Goal: Navigation & Orientation: Find specific page/section

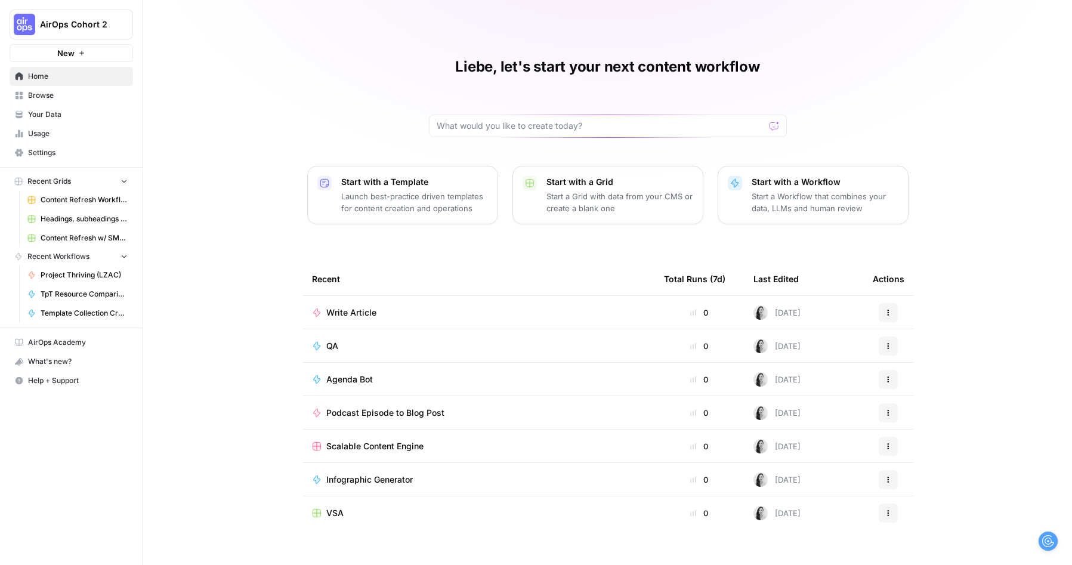
click at [43, 111] on span "Your Data" at bounding box center [78, 114] width 100 height 11
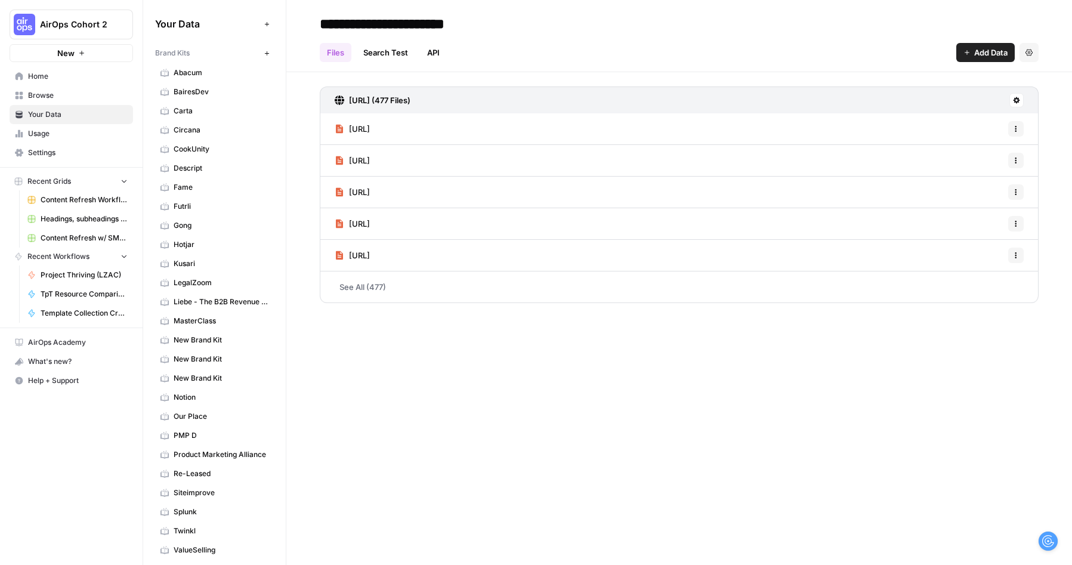
click at [44, 93] on span "Browse" at bounding box center [78, 95] width 100 height 11
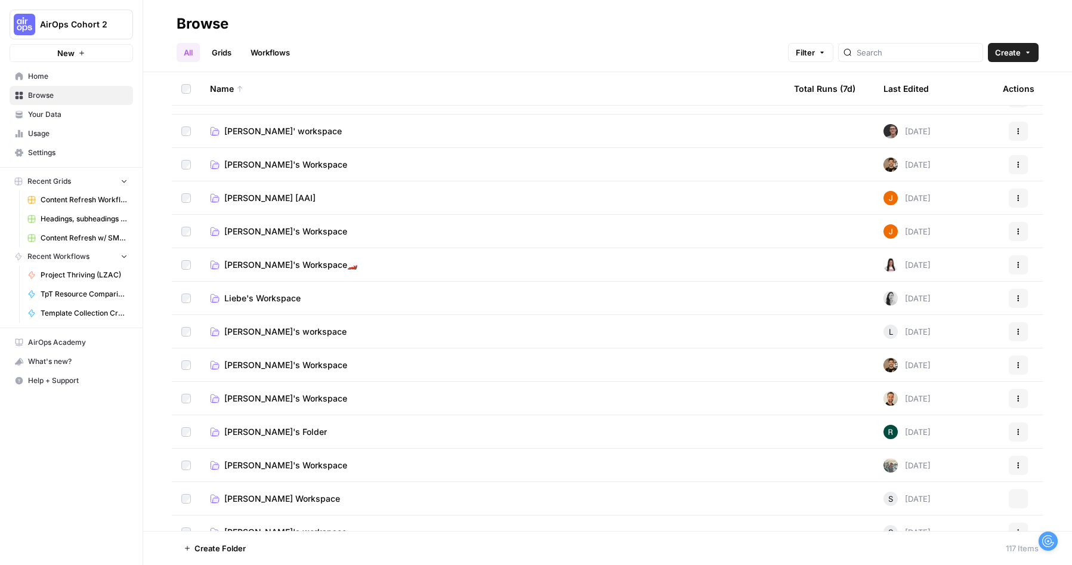
scroll to position [540, 0]
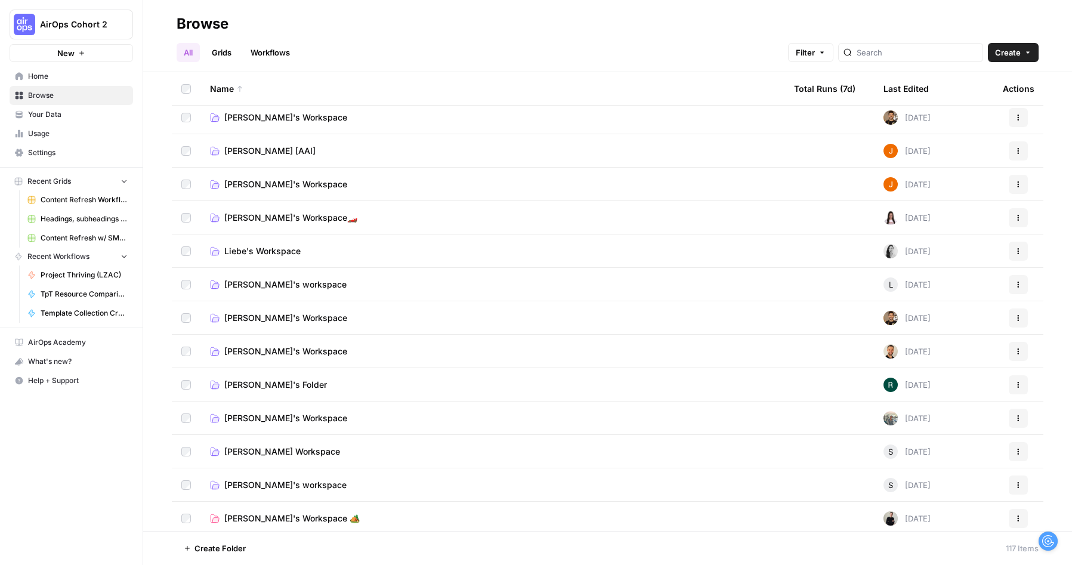
click at [278, 252] on span "Liebe's Workspace" at bounding box center [262, 251] width 76 height 12
